Goal: Communication & Community: Connect with others

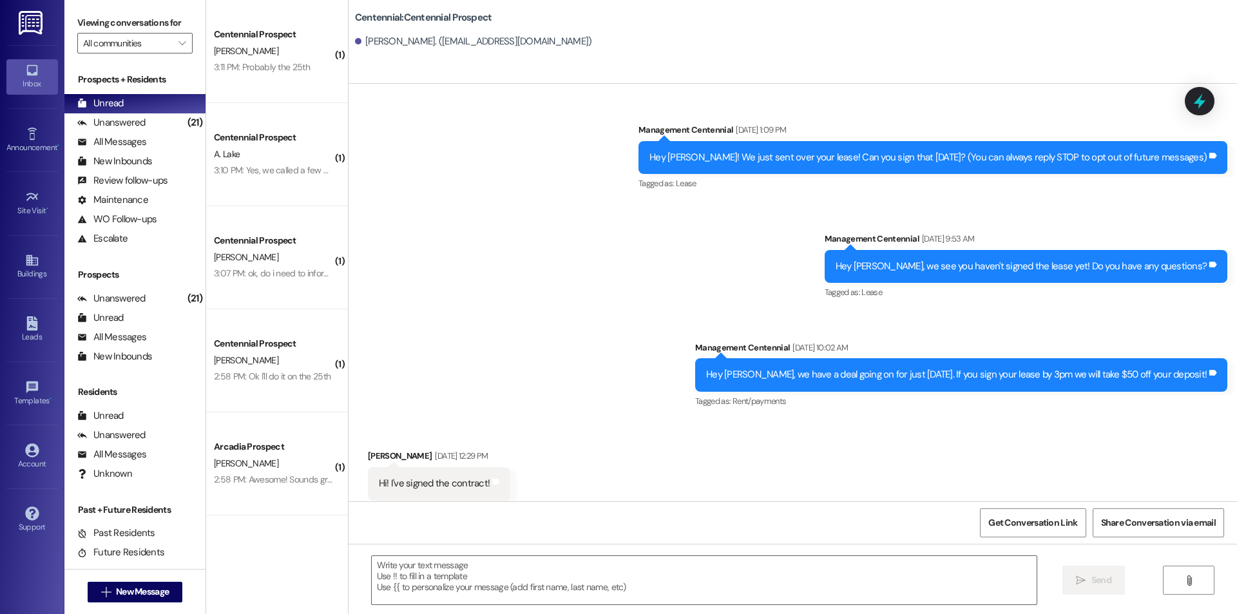
scroll to position [1126, 0]
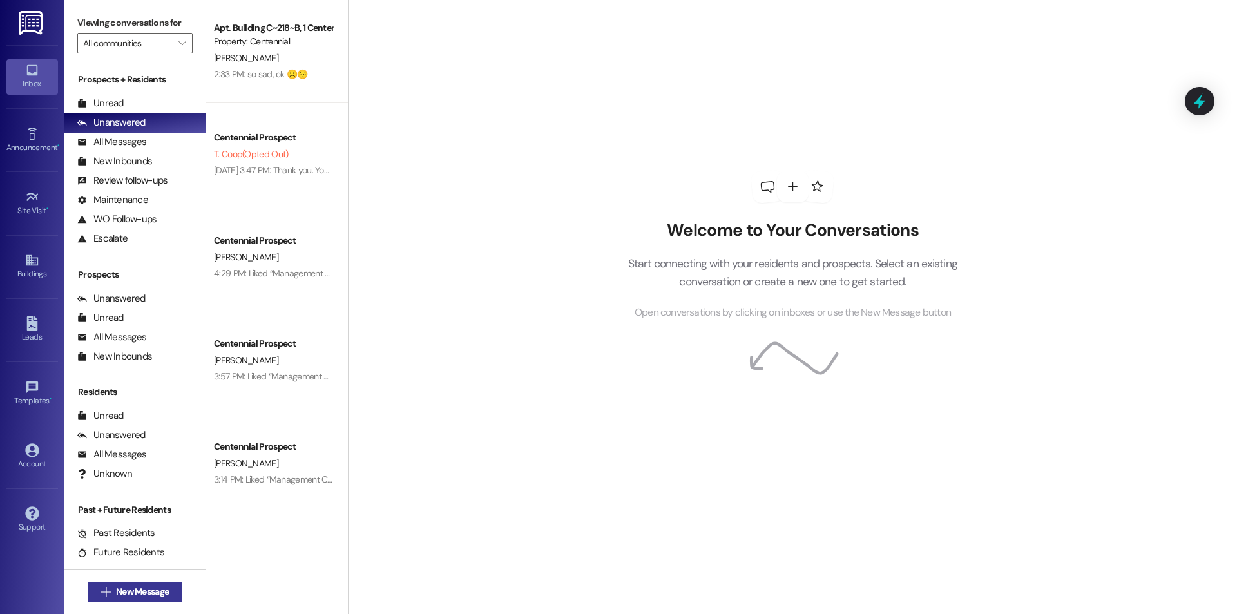
click at [146, 595] on span "New Message" at bounding box center [142, 592] width 53 height 14
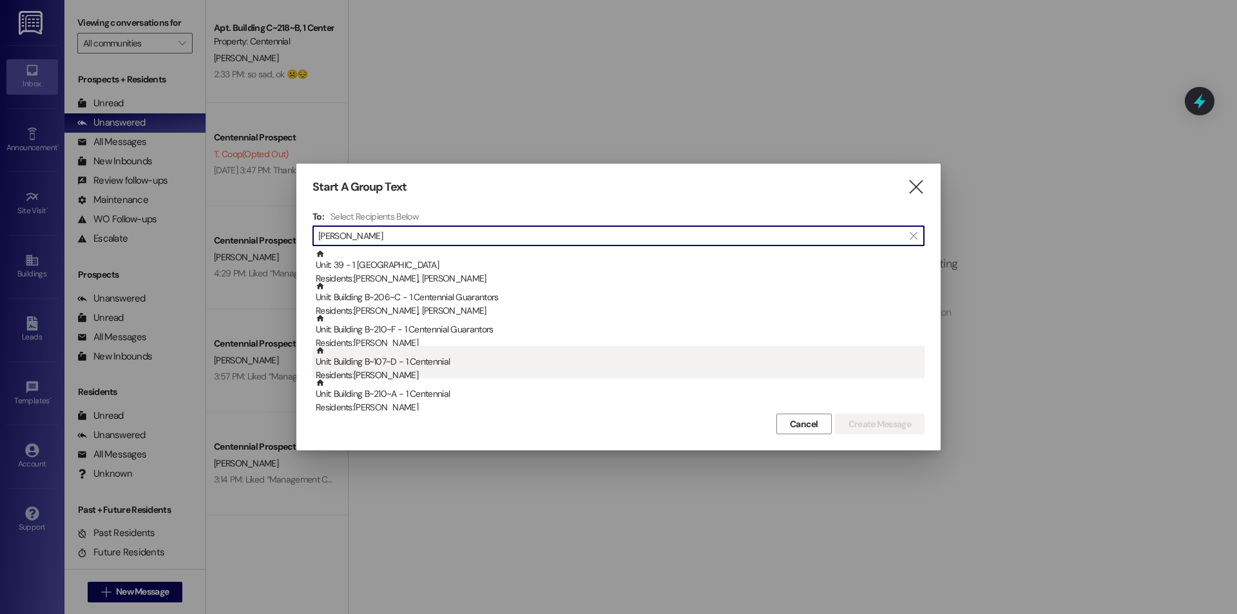
type input "ryan"
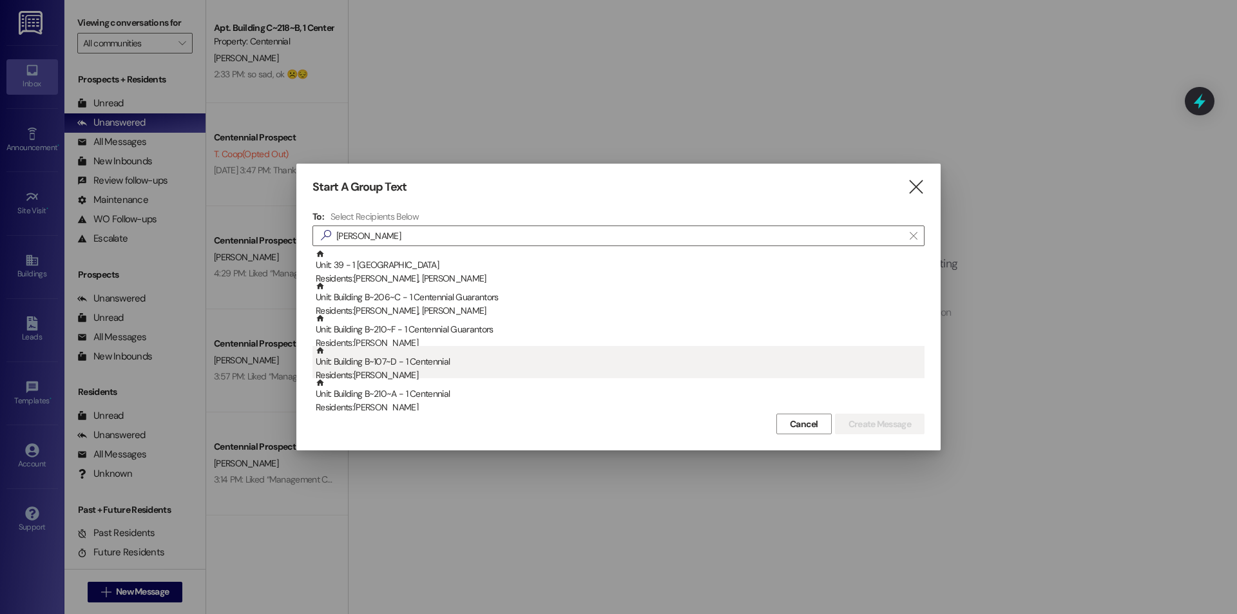
click at [373, 376] on div "Residents: Ryan Cobb" at bounding box center [620, 375] width 609 height 14
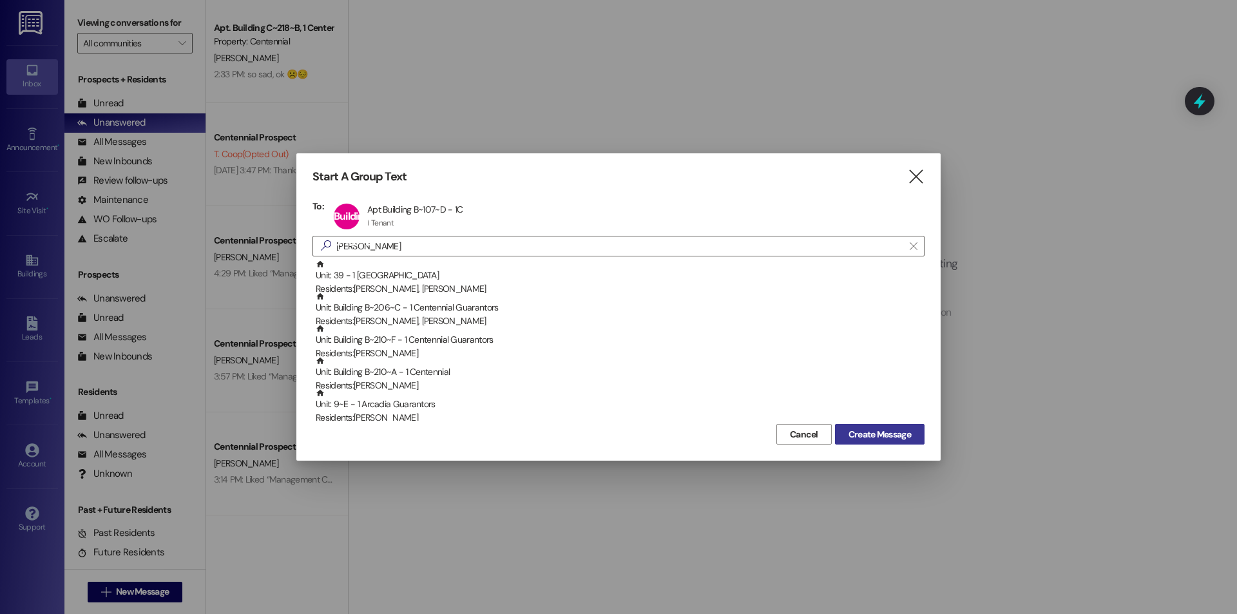
click at [909, 433] on span "Create Message" at bounding box center [879, 435] width 62 height 14
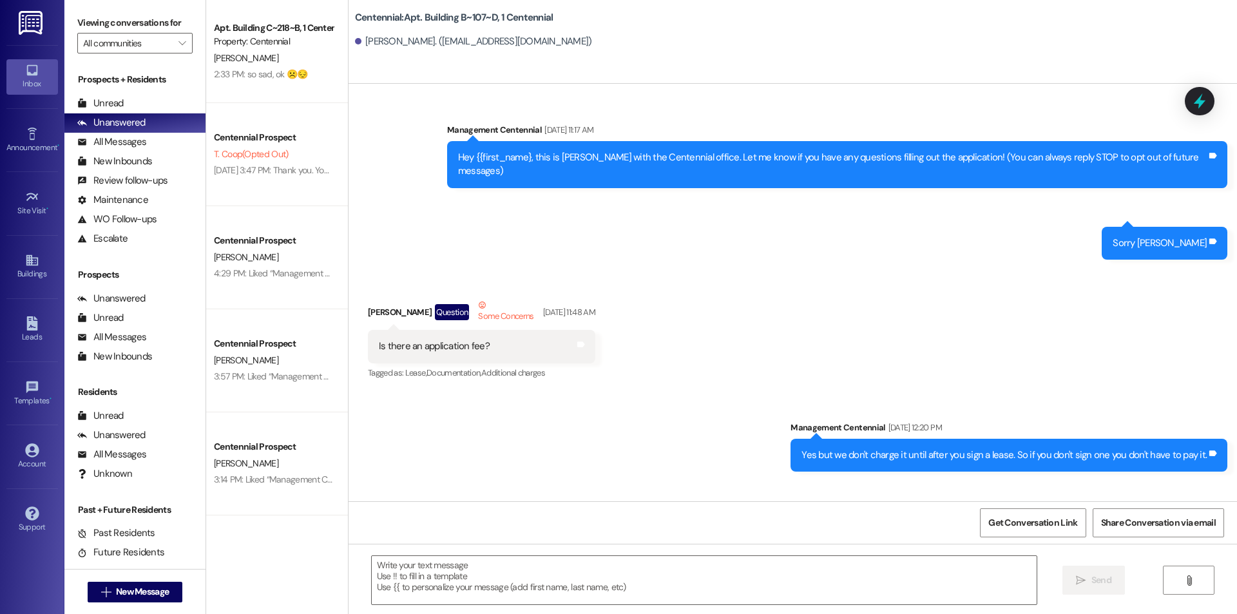
scroll to position [18752, 0]
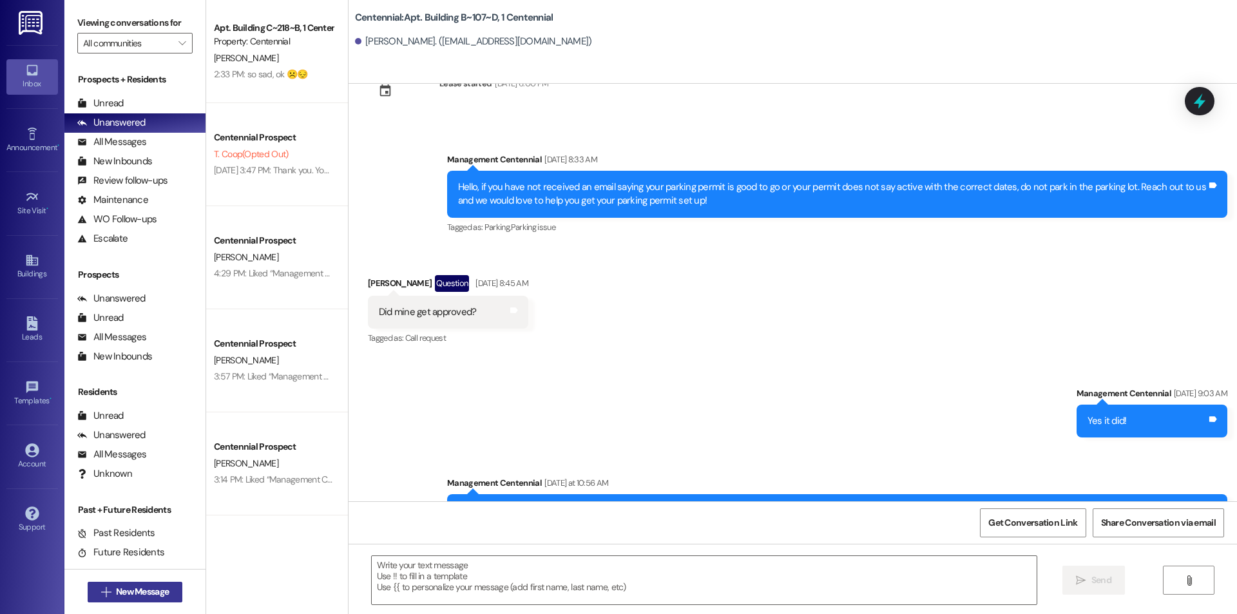
click at [157, 585] on span "New Message" at bounding box center [142, 592] width 53 height 14
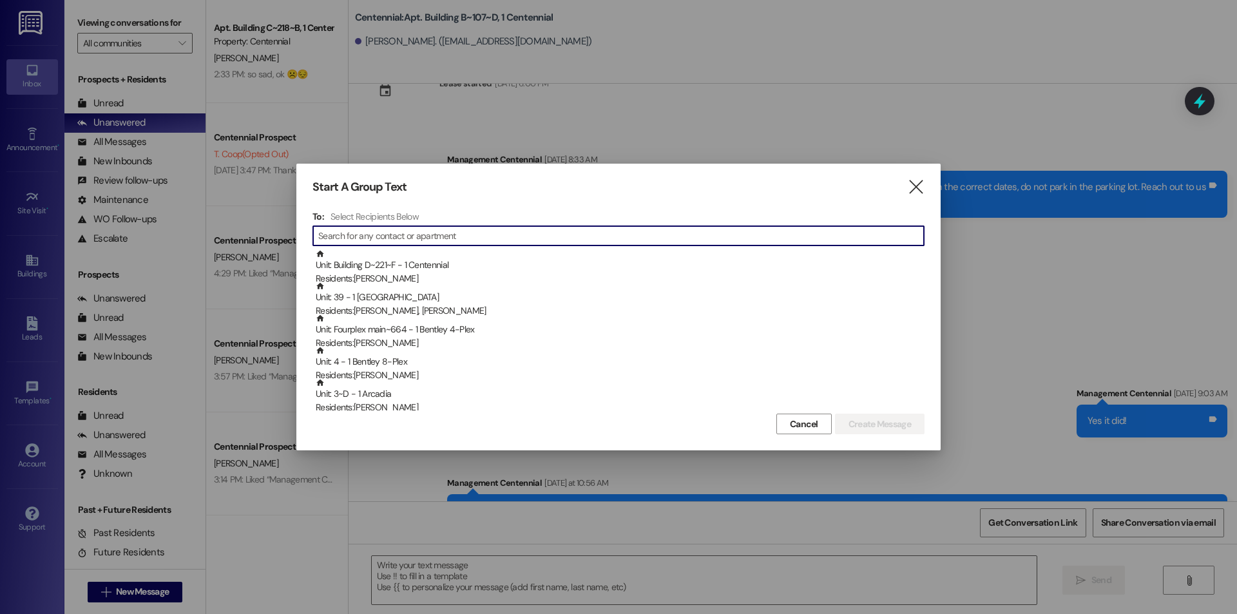
click at [468, 236] on input at bounding box center [620, 236] width 605 height 18
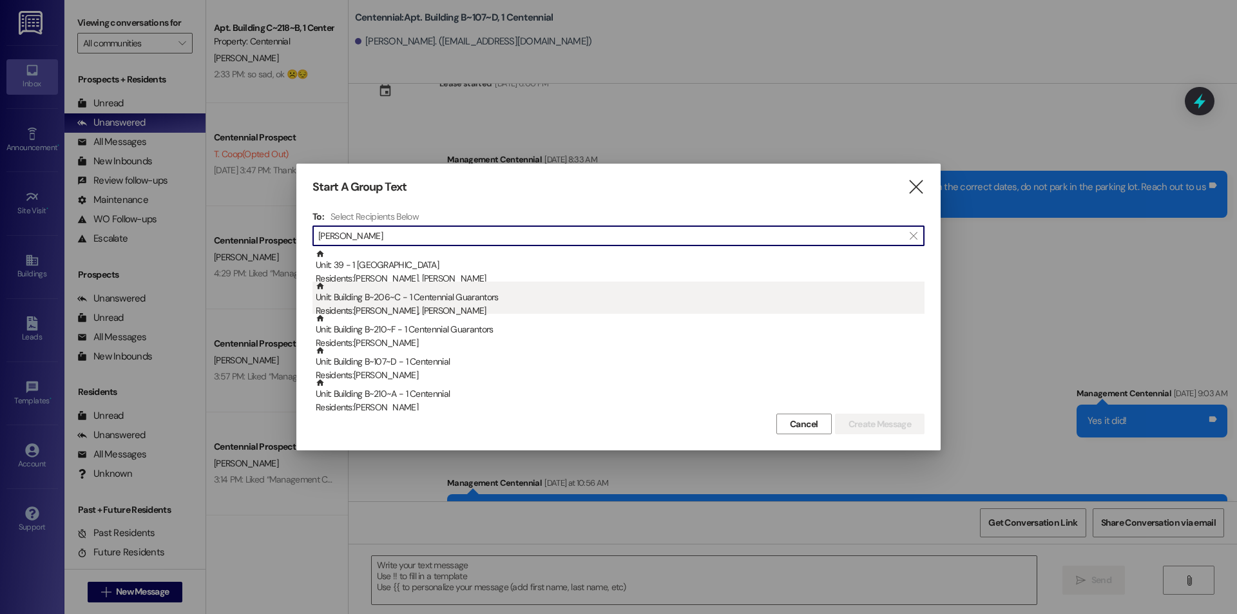
scroll to position [172, 0]
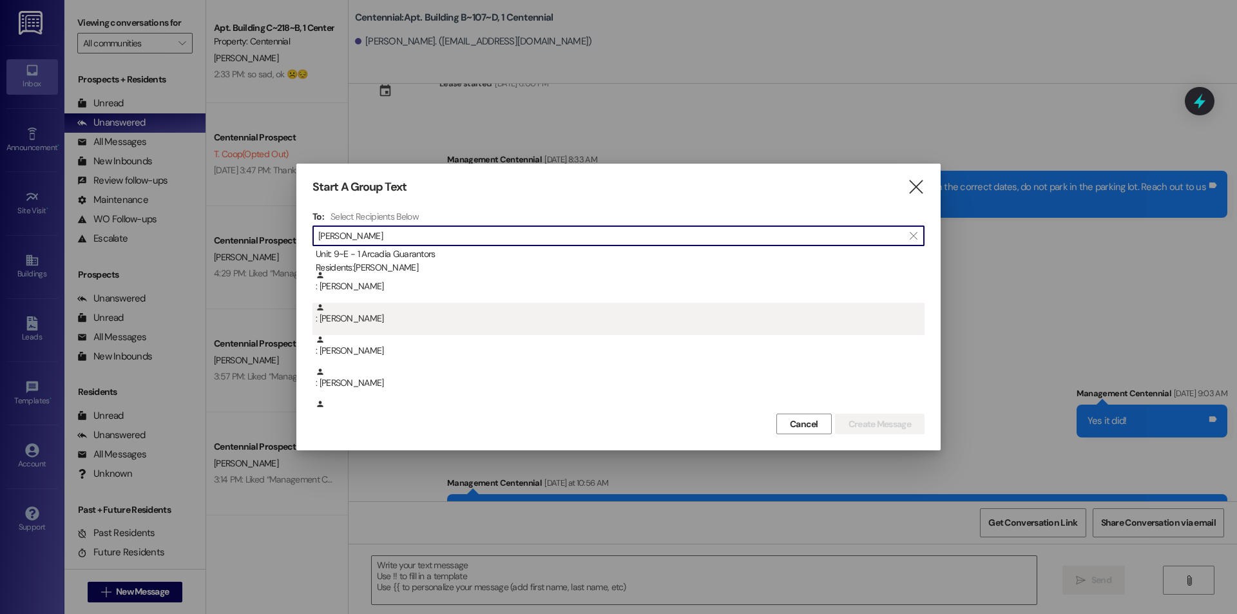
type input "ryan"
click at [591, 323] on div ": Ryan Jensen" at bounding box center [620, 314] width 609 height 23
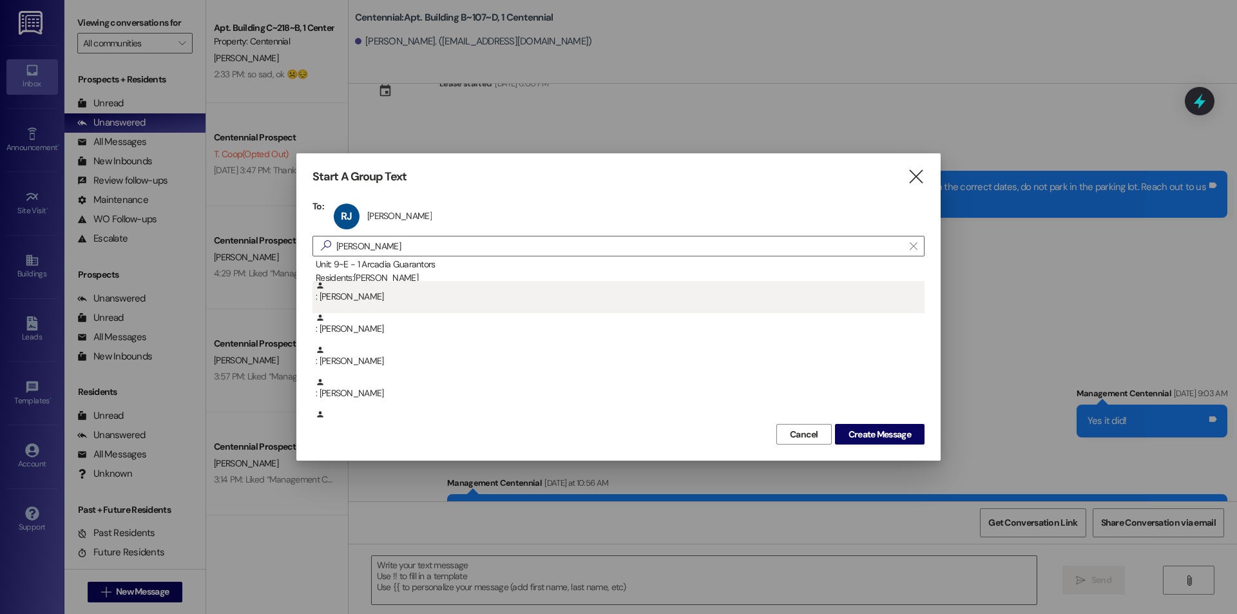
click at [348, 296] on div ": Ryan Williams" at bounding box center [620, 292] width 609 height 23
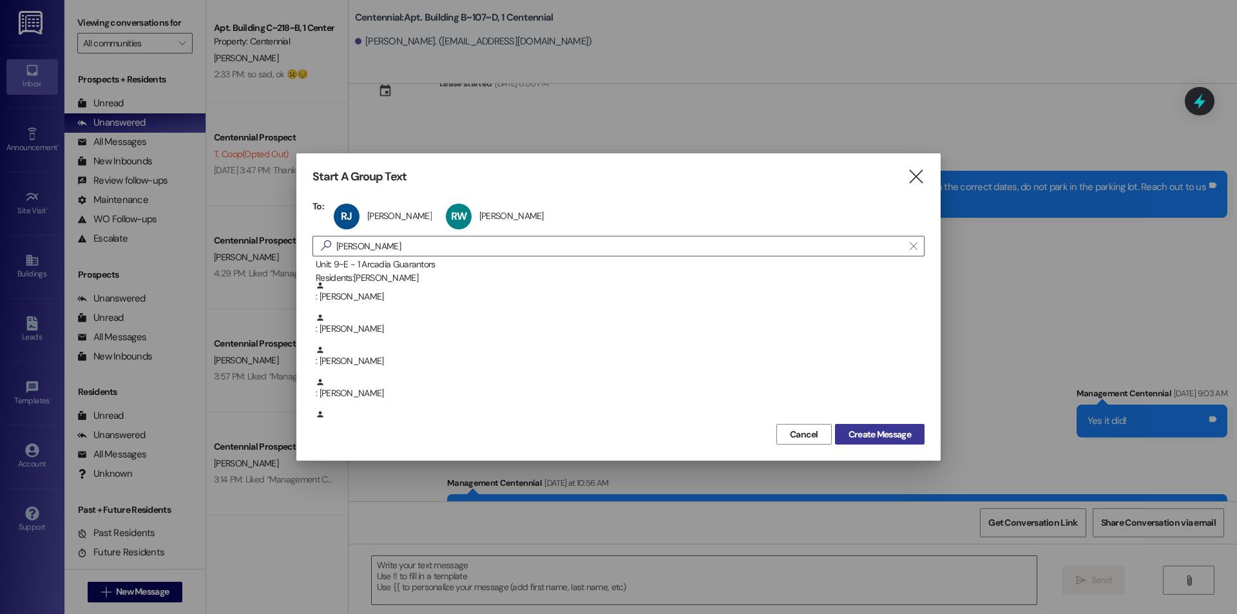
click at [916, 433] on button "Create Message" at bounding box center [880, 434] width 90 height 21
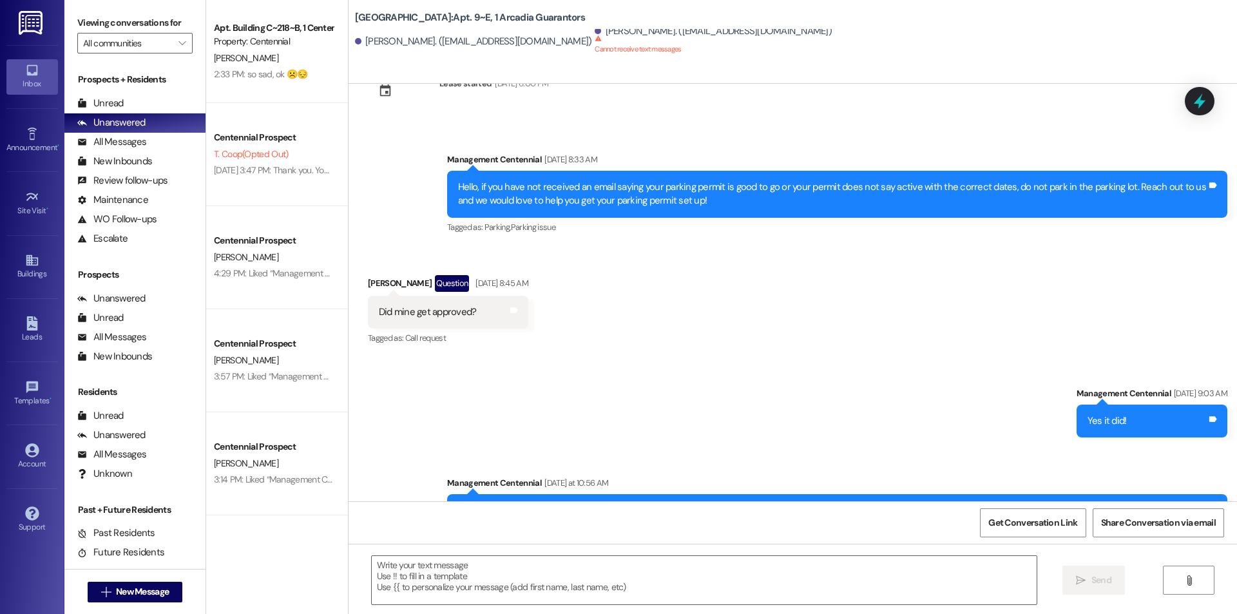
scroll to position [0, 0]
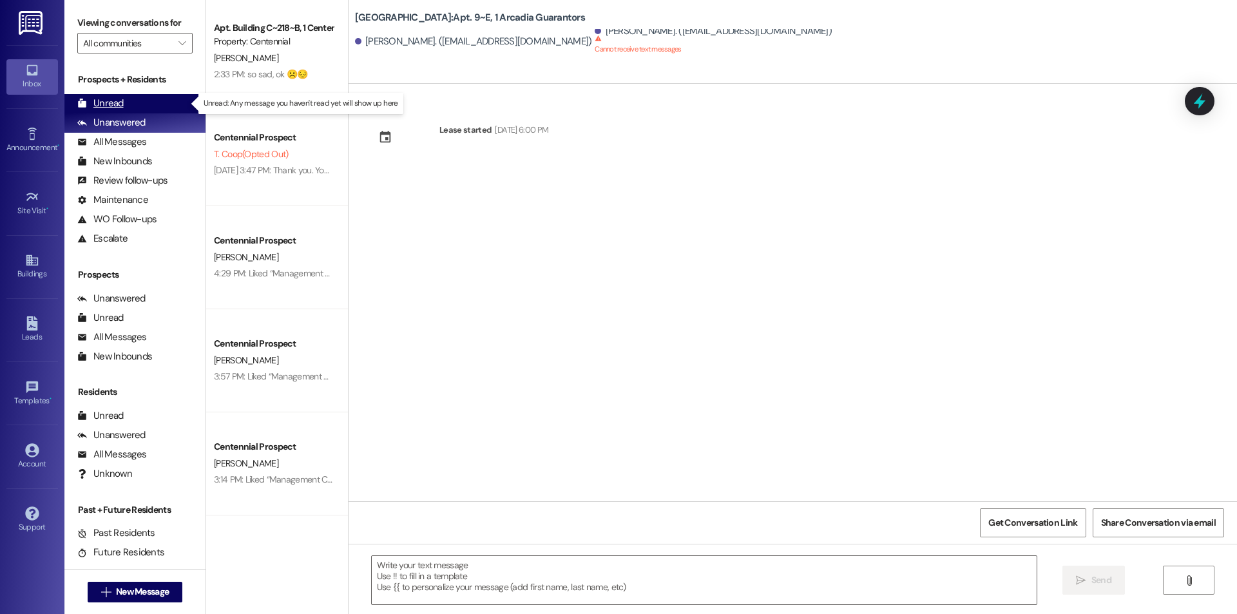
click at [108, 104] on div "Unread" at bounding box center [100, 104] width 46 height 14
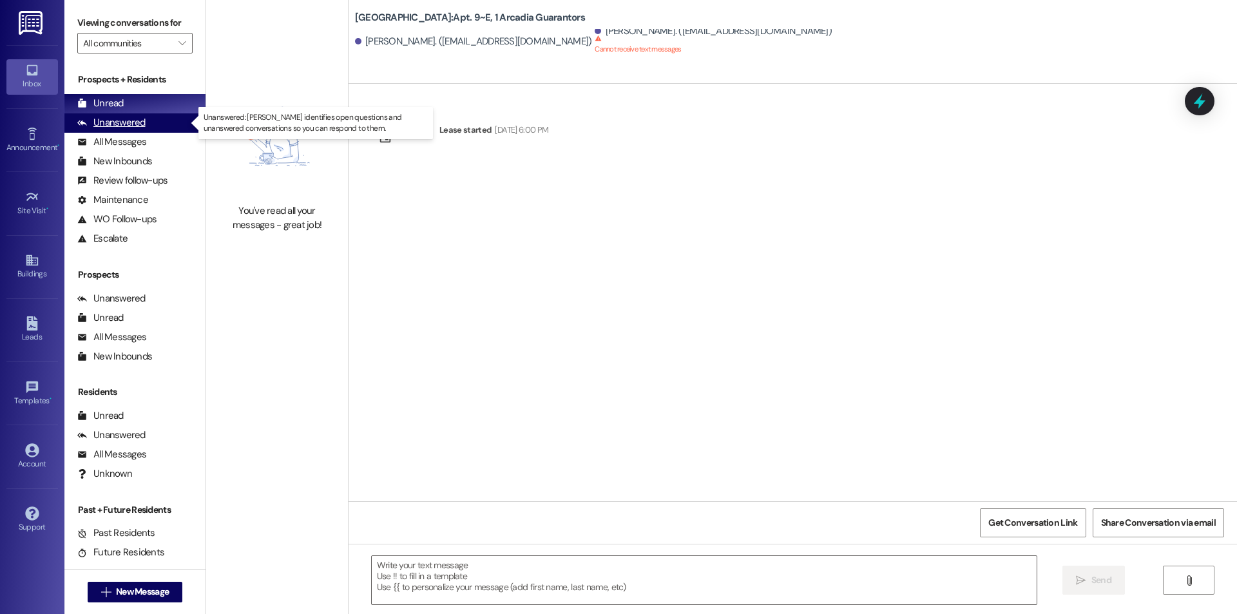
click at [117, 123] on div "Unanswered" at bounding box center [111, 123] width 68 height 14
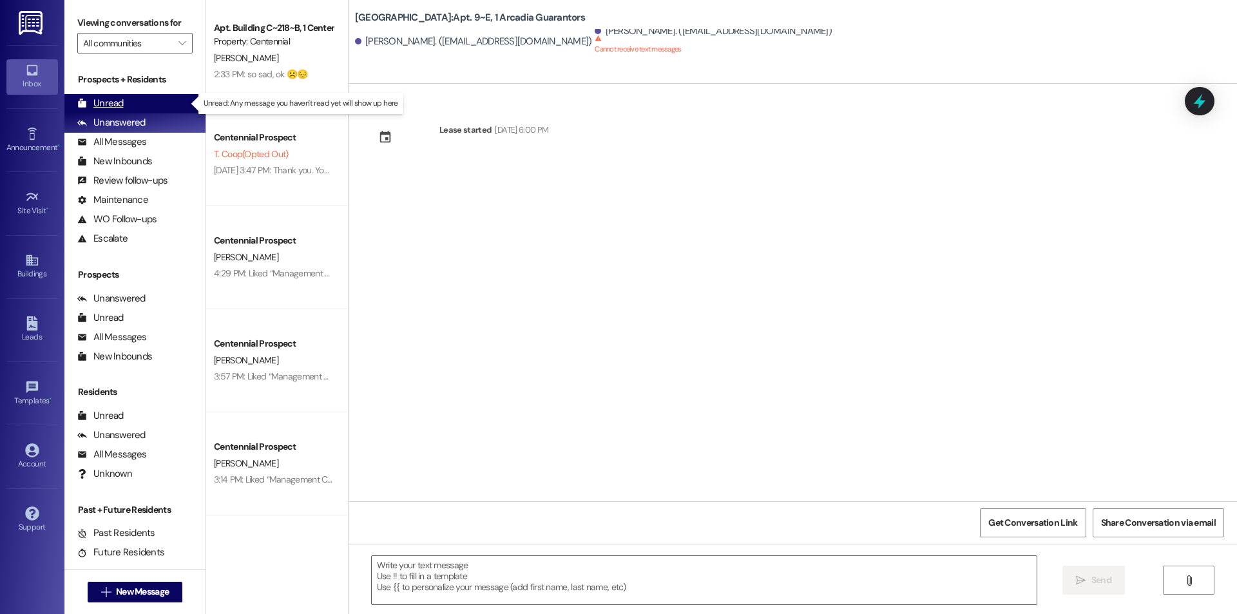
click at [140, 102] on div "Unread (0)" at bounding box center [134, 103] width 141 height 19
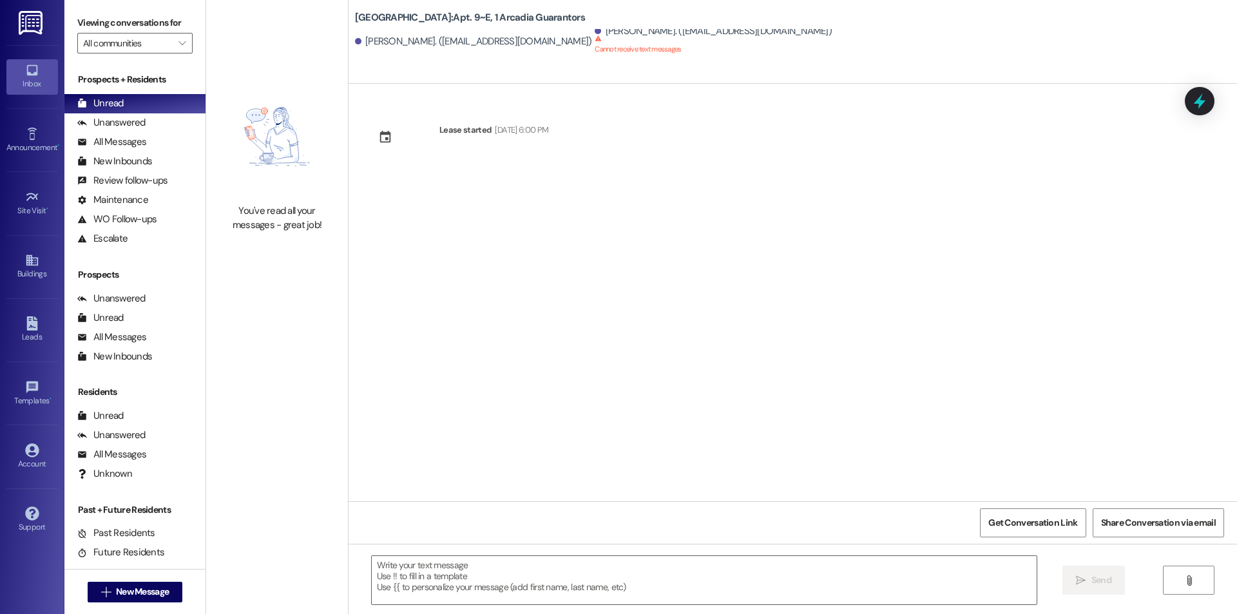
click at [43, 75] on link "Inbox" at bounding box center [32, 76] width 52 height 35
click at [143, 582] on button " New Message" at bounding box center [135, 592] width 95 height 21
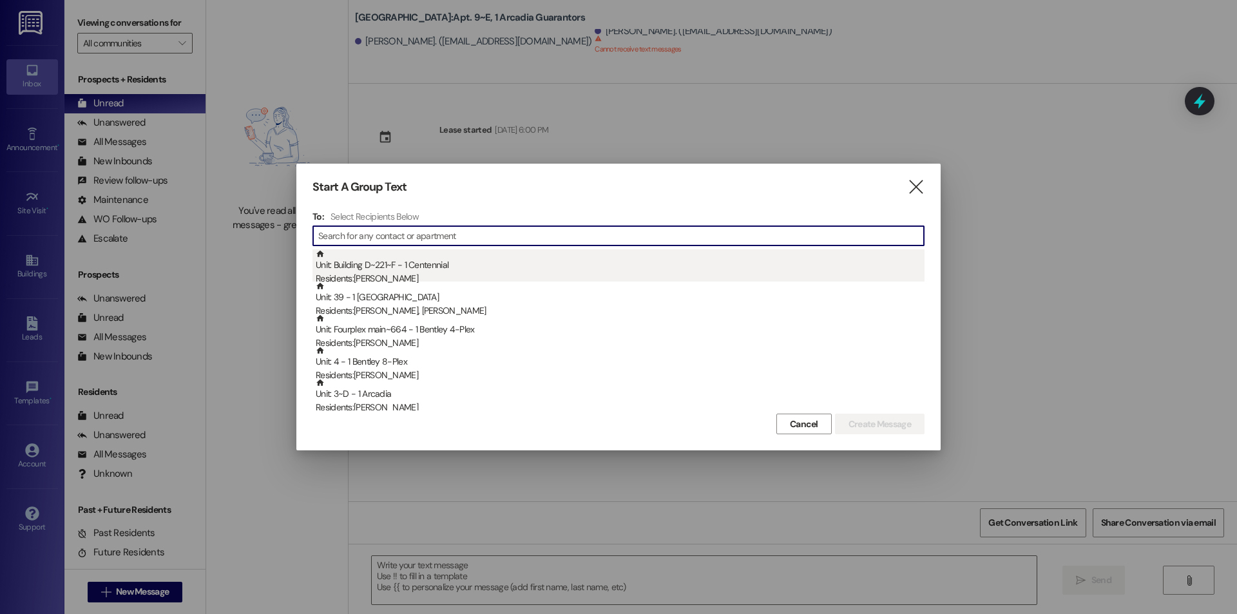
click at [386, 272] on div "Residents: Aubrey Simpson" at bounding box center [620, 279] width 609 height 14
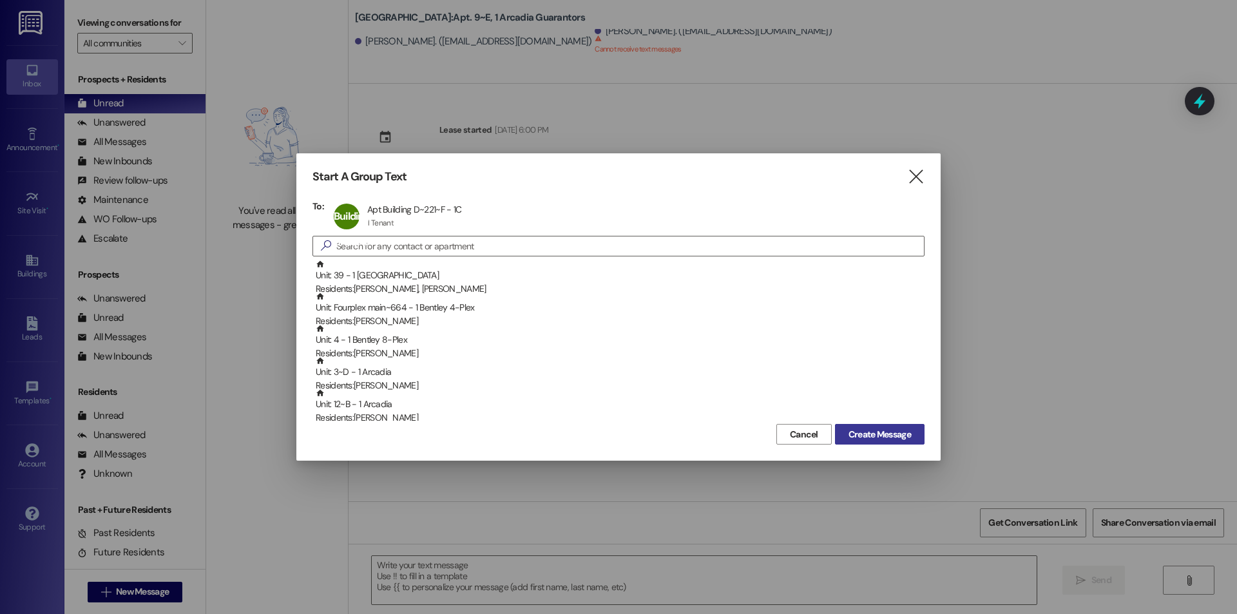
click at [879, 439] on span "Create Message" at bounding box center [879, 435] width 62 height 14
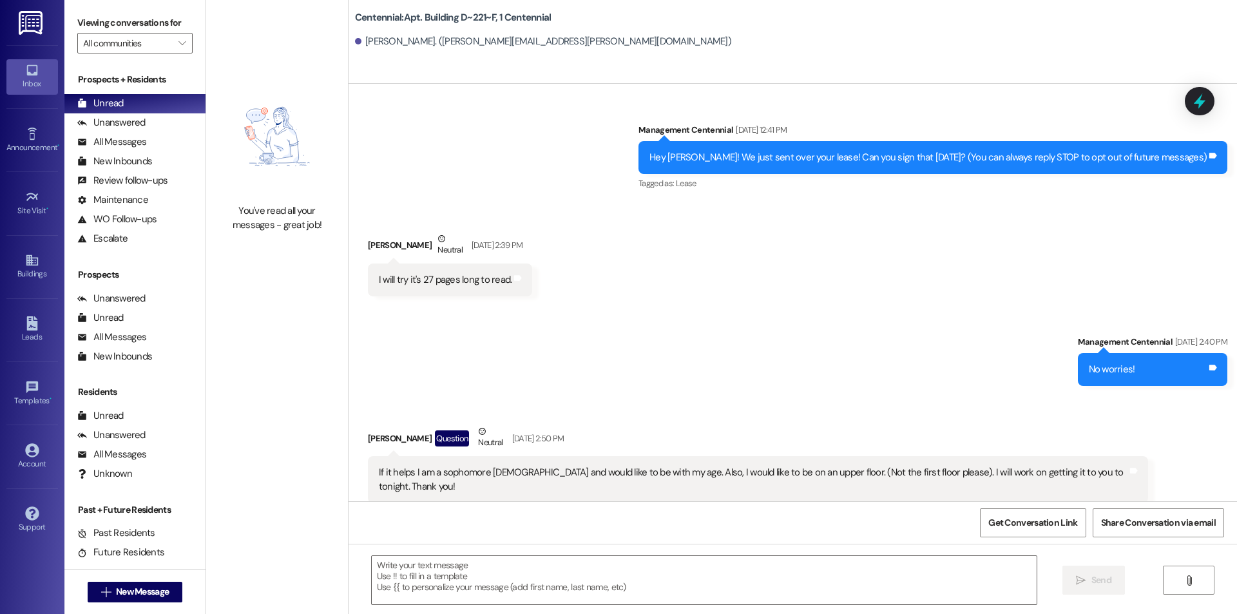
scroll to position [7397, 0]
